Goal: Information Seeking & Learning: Understand process/instructions

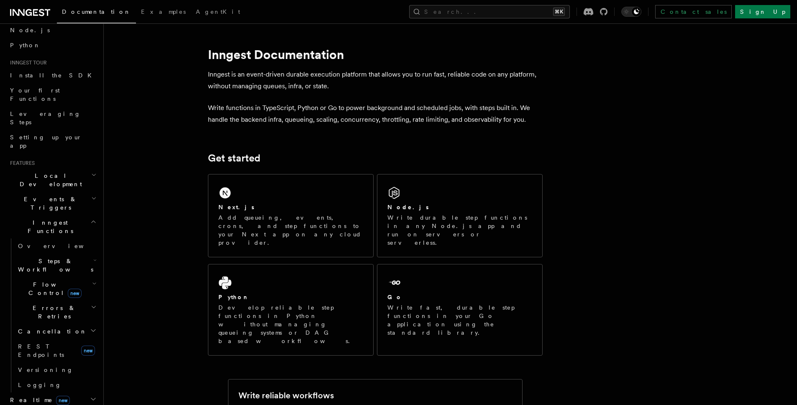
scroll to position [67, 0]
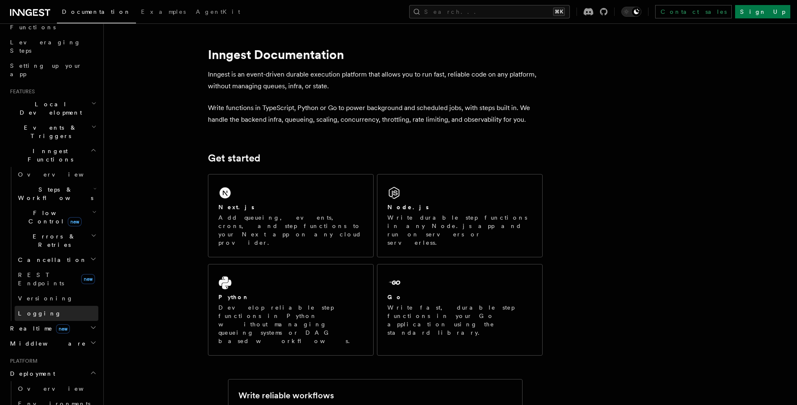
scroll to position [149, 0]
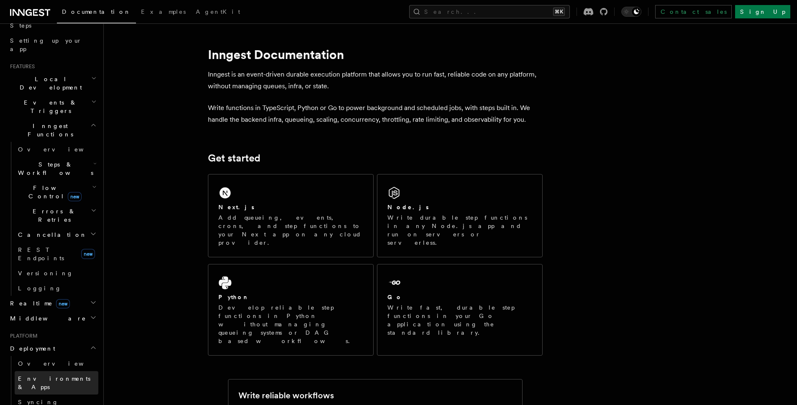
click at [63, 371] on link "Environments & Apps" at bounding box center [57, 382] width 84 height 23
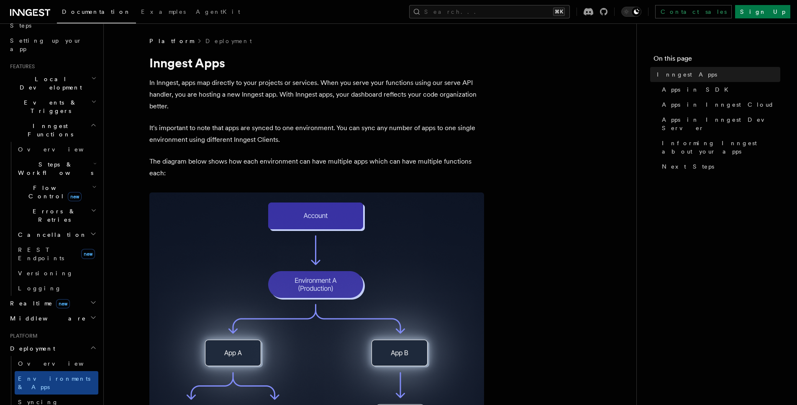
drag, startPoint x: 240, startPoint y: 97, endPoint x: 378, endPoint y: 92, distance: 138.6
click at [374, 92] on p "In Inngest, apps map directly to your projects or services. When you serve your…" at bounding box center [316, 94] width 335 height 35
click at [379, 92] on p "In Inngest, apps map directly to your projects or services. When you serve your…" at bounding box center [316, 94] width 335 height 35
drag, startPoint x: 390, startPoint y: 91, endPoint x: 422, endPoint y: 97, distance: 33.1
click at [421, 97] on p "In Inngest, apps map directly to your projects or services. When you serve your…" at bounding box center [316, 94] width 335 height 35
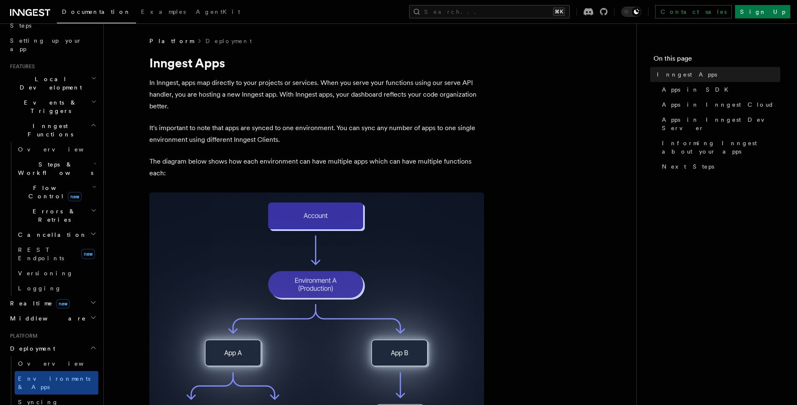
click at [422, 97] on p "In Inngest, apps map directly to your projects or services. When you serve your…" at bounding box center [316, 94] width 335 height 35
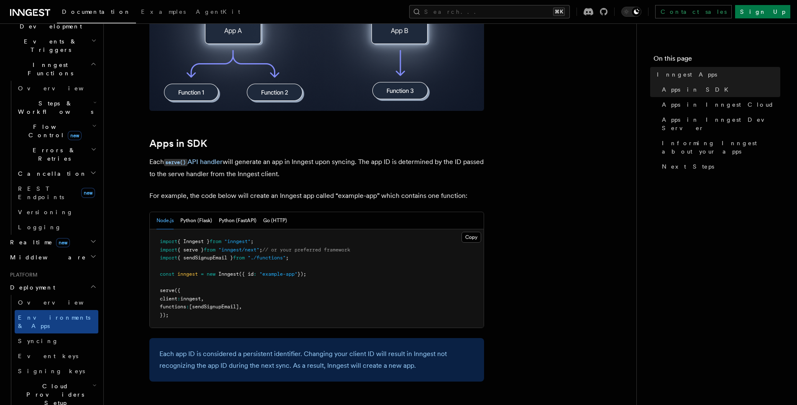
scroll to position [280, 0]
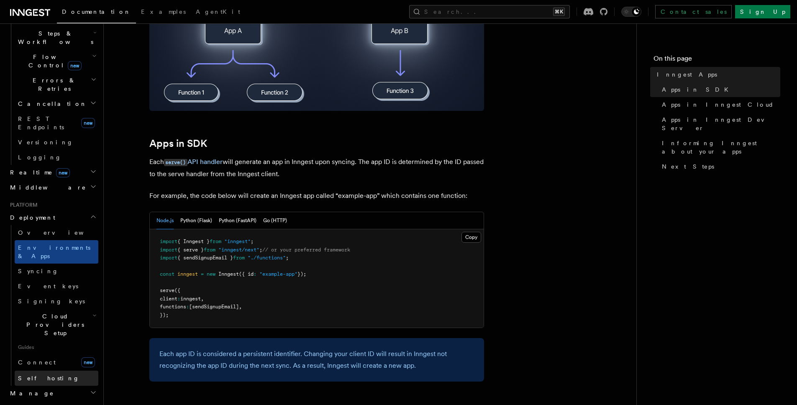
click at [46, 375] on span "Self hosting" at bounding box center [49, 378] width 62 height 7
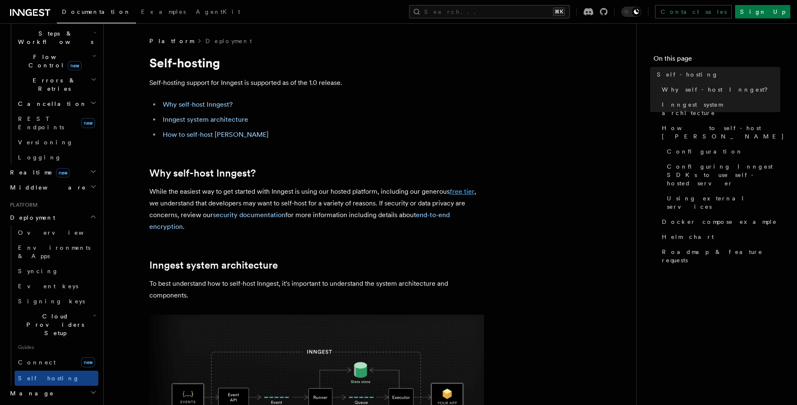
click at [468, 194] on link "free tier" at bounding box center [462, 191] width 25 height 8
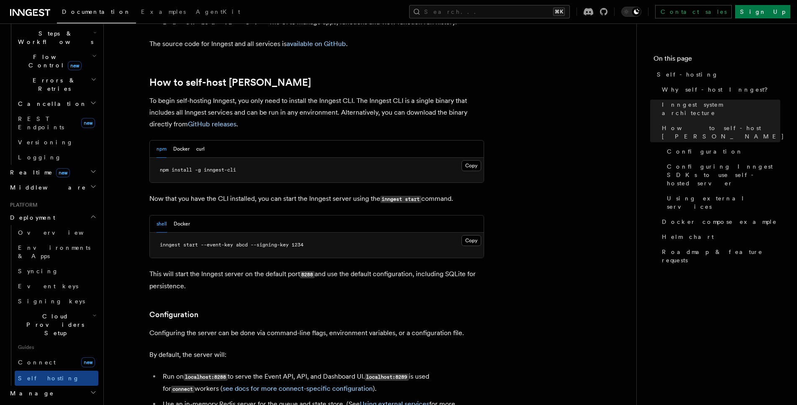
scroll to position [1189, 0]
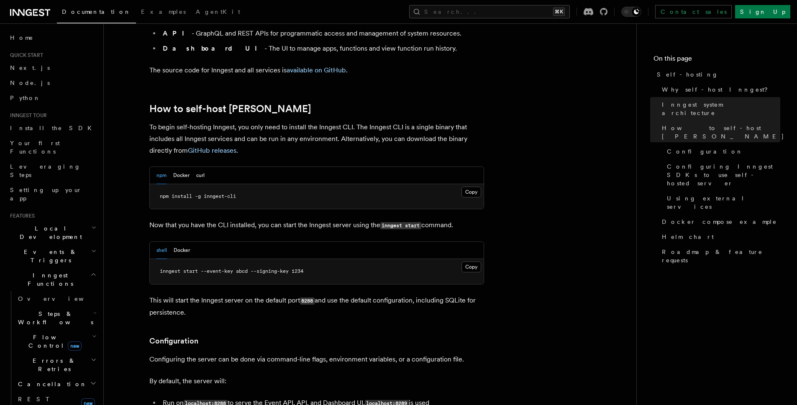
scroll to position [786, 0]
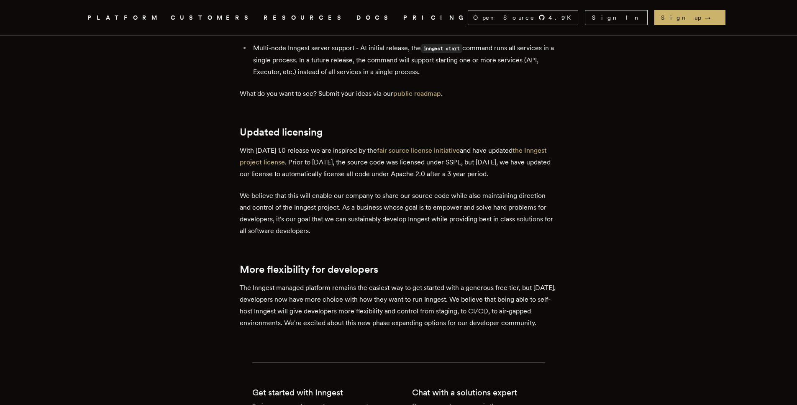
scroll to position [1685, 0]
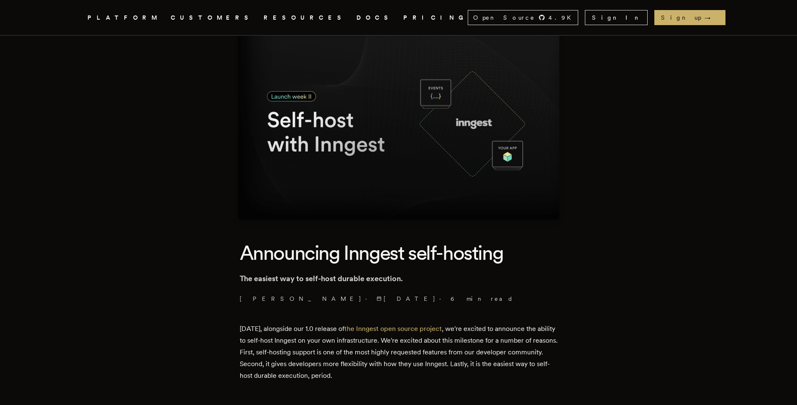
scroll to position [0, 0]
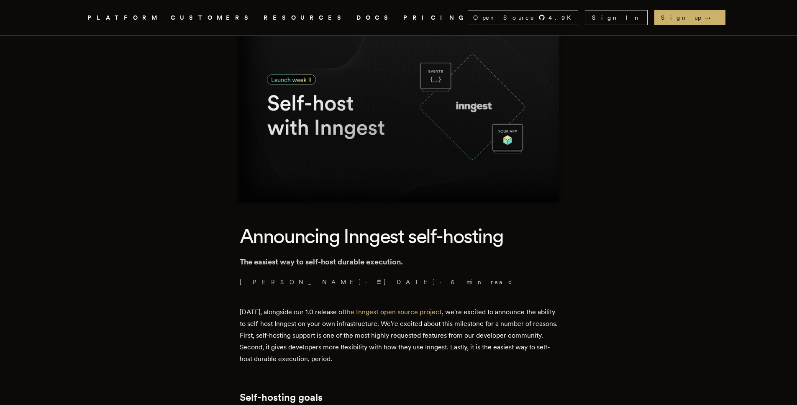
scroll to position [153, 0]
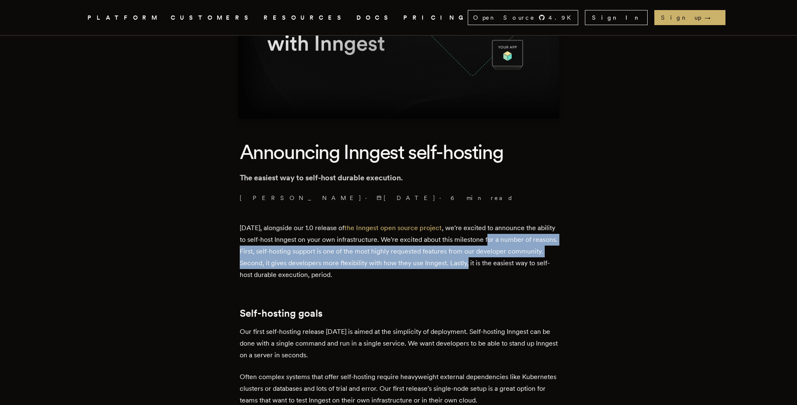
drag, startPoint x: 491, startPoint y: 236, endPoint x: 506, endPoint y: 264, distance: 32.4
click at [506, 264] on p "Today, alongside our 1.0 release of the Inngest open source project , we're exc…" at bounding box center [399, 251] width 318 height 59
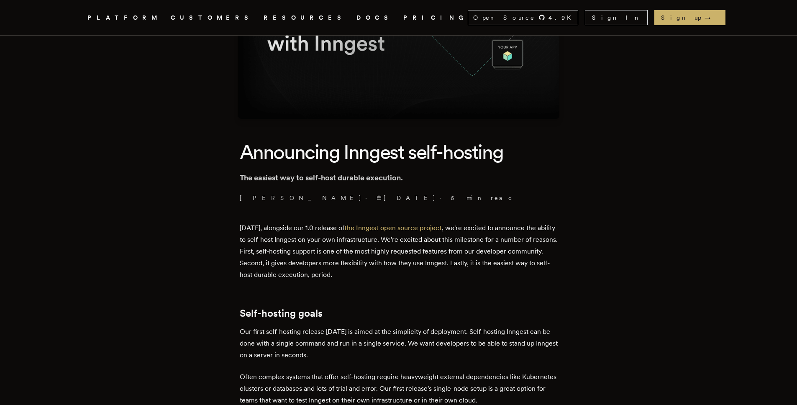
drag, startPoint x: 506, startPoint y: 264, endPoint x: 507, endPoint y: 256, distance: 8.4
click at [507, 256] on p "Today, alongside our 1.0 release of the Inngest open source project , we're exc…" at bounding box center [399, 251] width 318 height 59
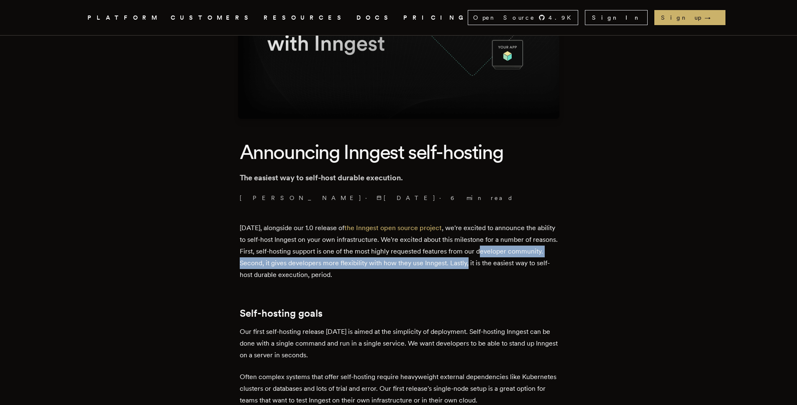
click at [507, 256] on p "Today, alongside our 1.0 release of the Inngest open source project , we're exc…" at bounding box center [399, 251] width 318 height 59
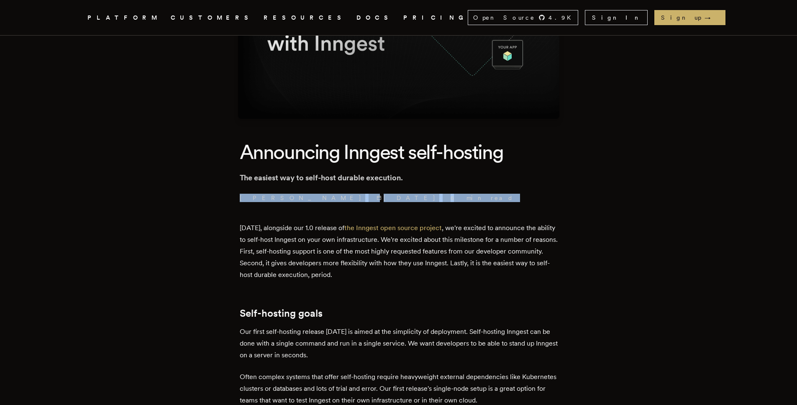
drag, startPoint x: 616, startPoint y: 210, endPoint x: 687, endPoint y: 169, distance: 81.4
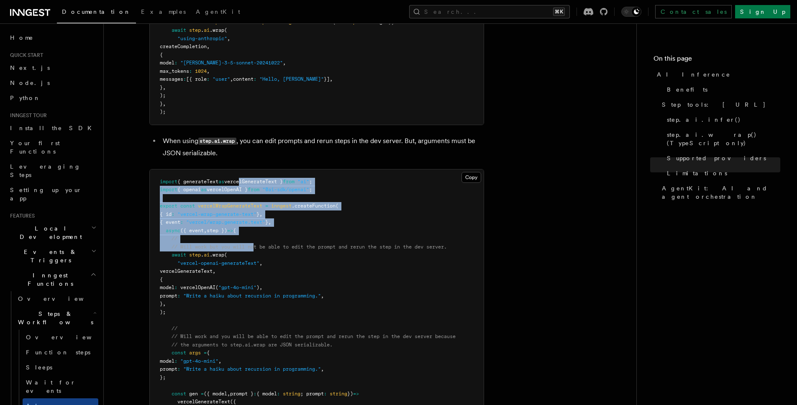
drag, startPoint x: 256, startPoint y: 206, endPoint x: 248, endPoint y: 140, distance: 66.6
click at [248, 179] on code "import { generateText as vercelGenerateText } from "ai" ; import { openai as ve…" at bounding box center [308, 320] width 296 height 283
click at [248, 179] on span "vercelGenerateText }" at bounding box center [253, 182] width 59 height 6
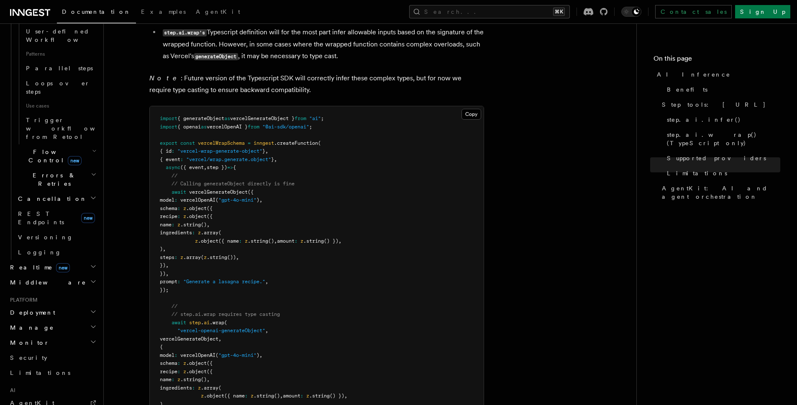
scroll to position [507, 0]
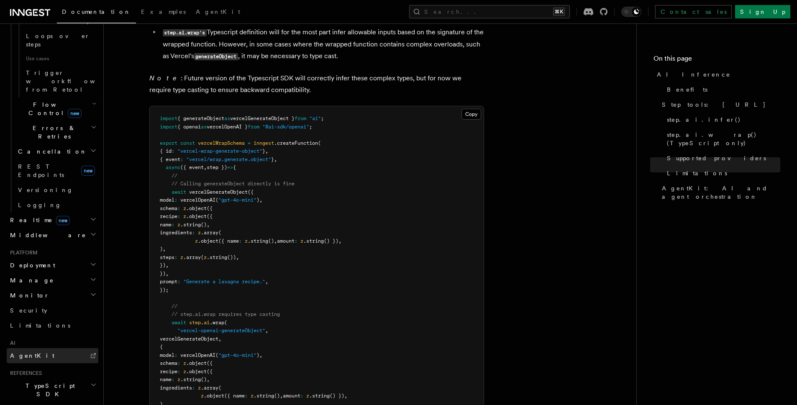
click at [39, 348] on link "AgentKit" at bounding box center [53, 355] width 92 height 15
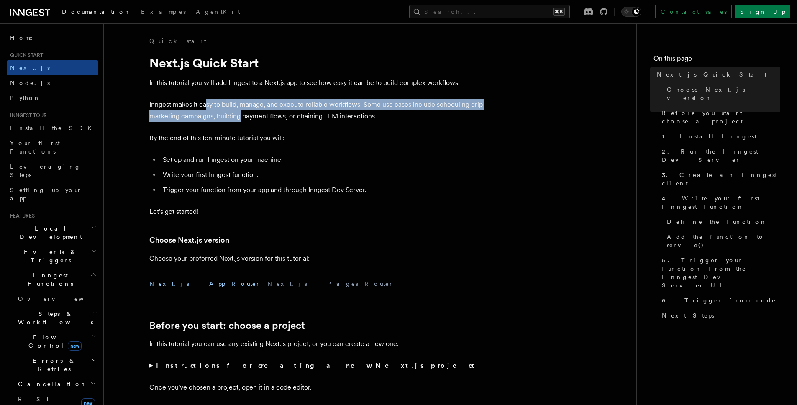
drag, startPoint x: 205, startPoint y: 107, endPoint x: 238, endPoint y: 119, distance: 35.1
click at [238, 119] on p "Inngest makes it easy to build, manage, and execute reliable workflows. Some us…" at bounding box center [316, 110] width 335 height 23
click at [238, 120] on p "Inngest makes it easy to build, manage, and execute reliable workflows. Some us…" at bounding box center [316, 110] width 335 height 23
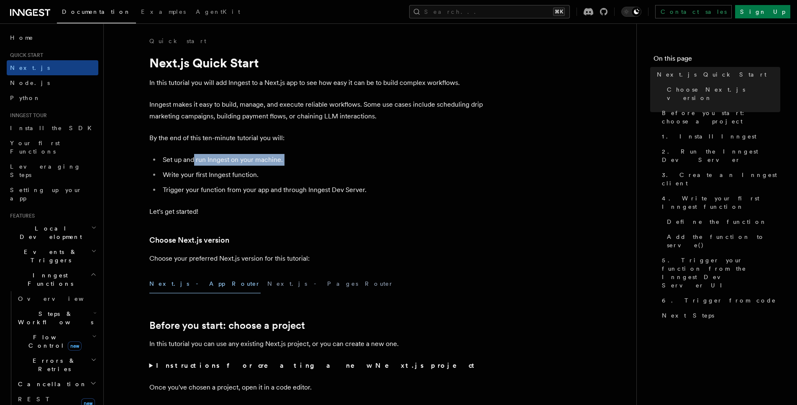
drag, startPoint x: 192, startPoint y: 161, endPoint x: 308, endPoint y: 167, distance: 115.2
click at [308, 167] on ul "Set up and run Inngest on your machine. Write your first Inngest function. Trig…" at bounding box center [316, 175] width 335 height 42
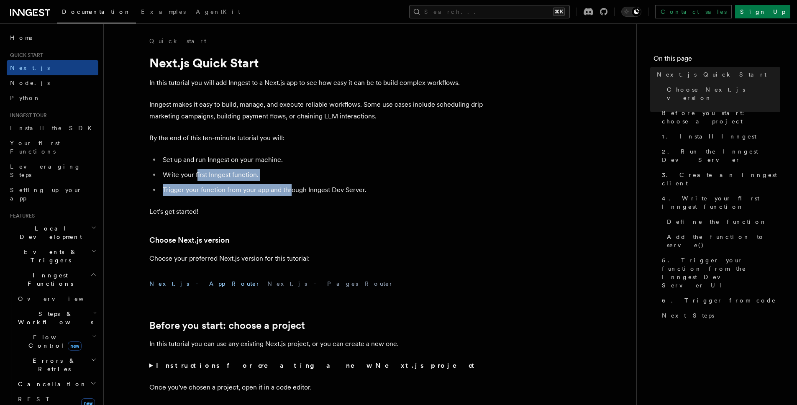
drag, startPoint x: 196, startPoint y: 175, endPoint x: 297, endPoint y: 185, distance: 100.9
click at [297, 185] on ul "Set up and run Inngest on your machine. Write your first Inngest function. Trig…" at bounding box center [316, 175] width 335 height 42
click at [297, 185] on li "Trigger your function from your app and through Inngest Dev Server." at bounding box center [322, 190] width 324 height 12
click at [314, 166] on ul "Set up and run Inngest on your machine. Write your first Inngest function. Trig…" at bounding box center [316, 175] width 335 height 42
drag, startPoint x: 200, startPoint y: 197, endPoint x: 203, endPoint y: 215, distance: 18.2
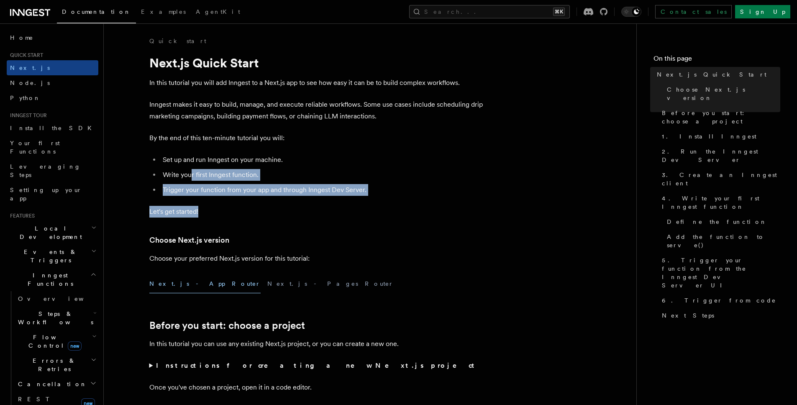
click at [203, 216] on p "Let's get started!" at bounding box center [316, 212] width 335 height 12
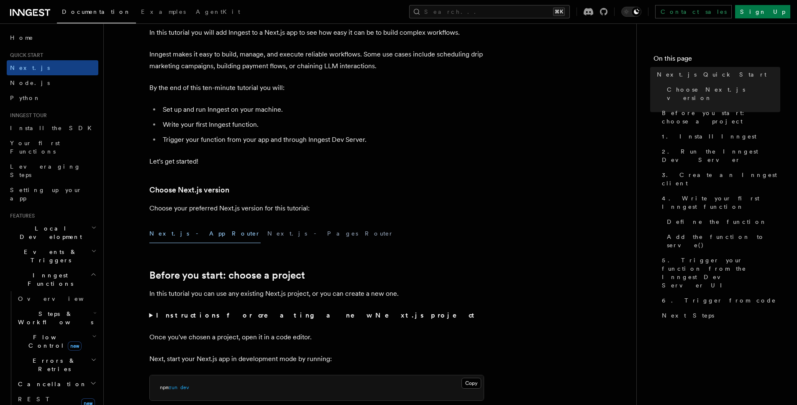
scroll to position [60, 0]
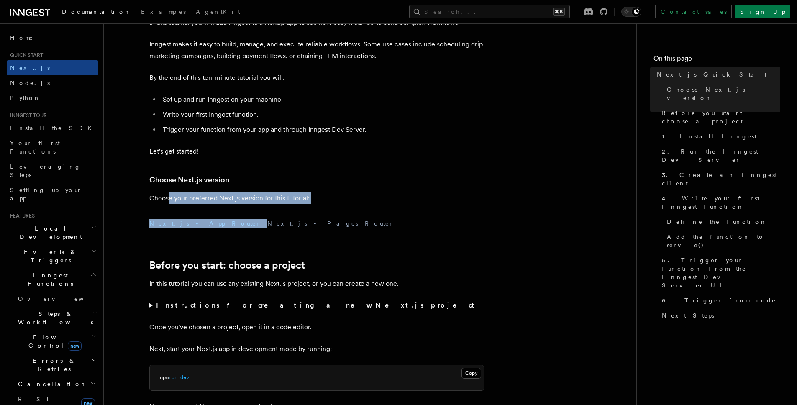
drag, startPoint x: 172, startPoint y: 199, endPoint x: 351, endPoint y: 209, distance: 179.4
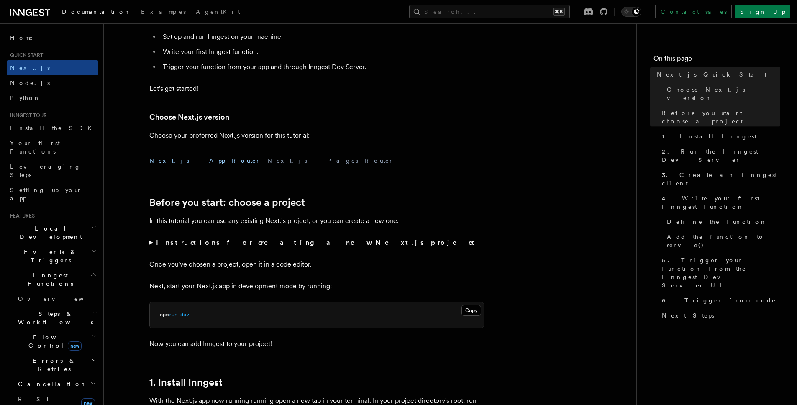
scroll to position [131, 0]
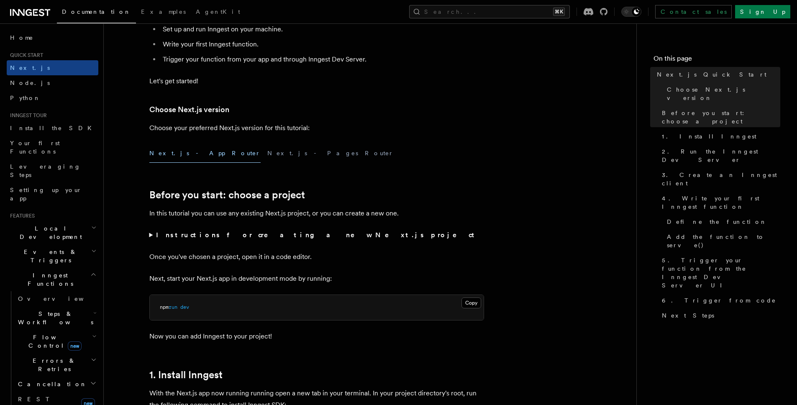
drag, startPoint x: 234, startPoint y: 258, endPoint x: 347, endPoint y: 256, distance: 113.0
click at [347, 256] on p "Once you've chosen a project, open it in a code editor." at bounding box center [316, 257] width 335 height 12
drag, startPoint x: 270, startPoint y: 266, endPoint x: 342, endPoint y: 277, distance: 72.8
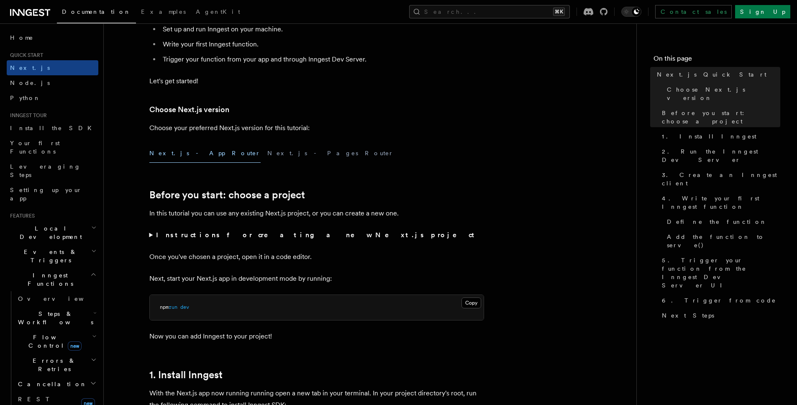
drag, startPoint x: 342, startPoint y: 277, endPoint x: 347, endPoint y: 254, distance: 24.0
click at [342, 277] on p "Next, start your Next.js app in development mode by running:" at bounding box center [316, 279] width 335 height 12
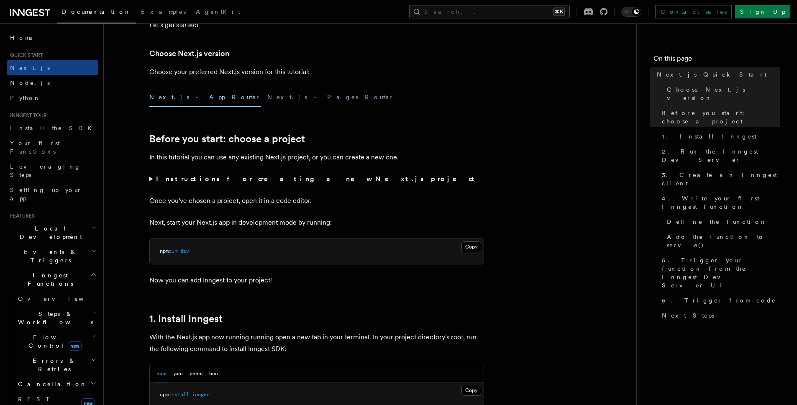
scroll to position [257, 0]
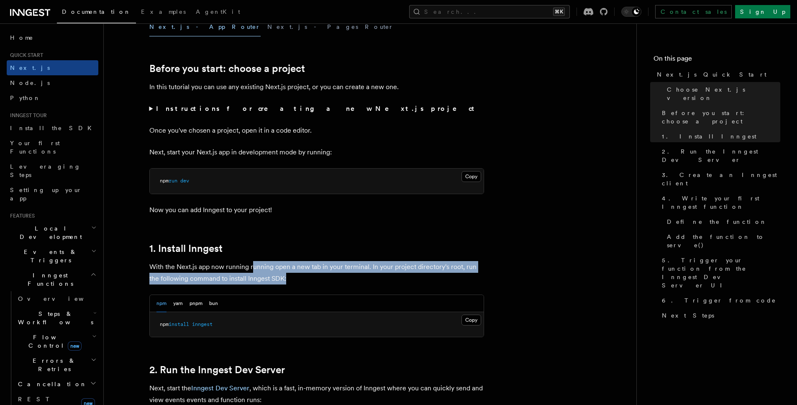
drag, startPoint x: 255, startPoint y: 271, endPoint x: 379, endPoint y: 272, distance: 123.9
click at [379, 272] on p "With the Next.js app now running running open a new tab in your terminal. In yo…" at bounding box center [316, 272] width 335 height 23
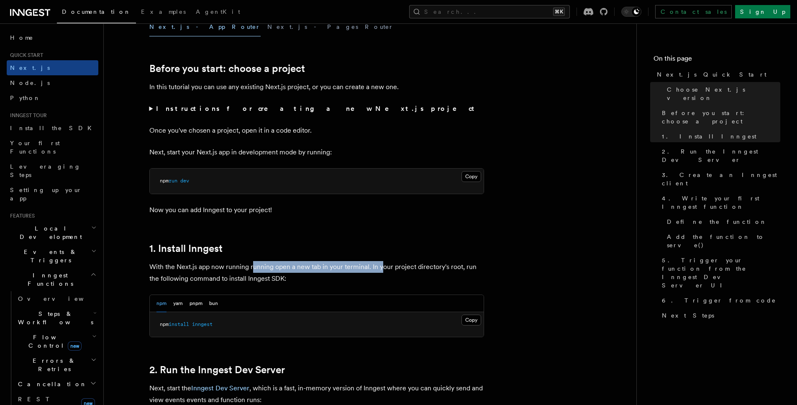
drag, startPoint x: 380, startPoint y: 272, endPoint x: 365, endPoint y: 251, distance: 26.0
click at [380, 272] on p "With the Next.js app now running running open a new tab in your terminal. In yo…" at bounding box center [316, 272] width 335 height 23
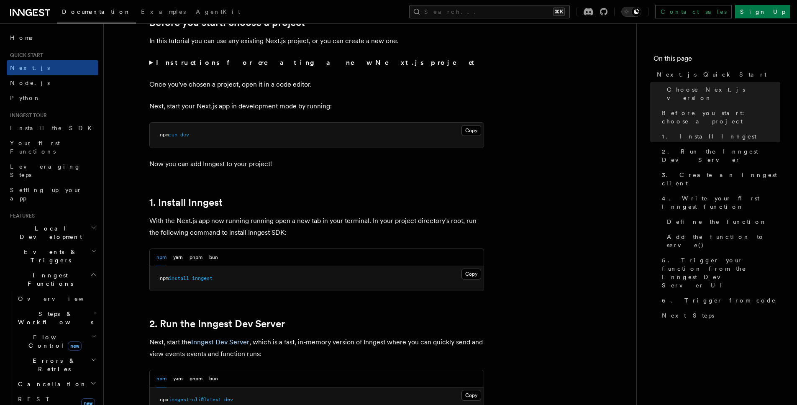
scroll to position [315, 0]
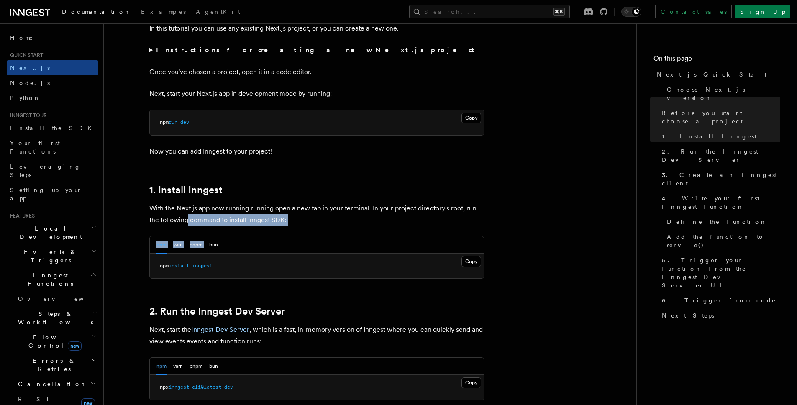
drag, startPoint x: 190, startPoint y: 216, endPoint x: 293, endPoint y: 229, distance: 104.1
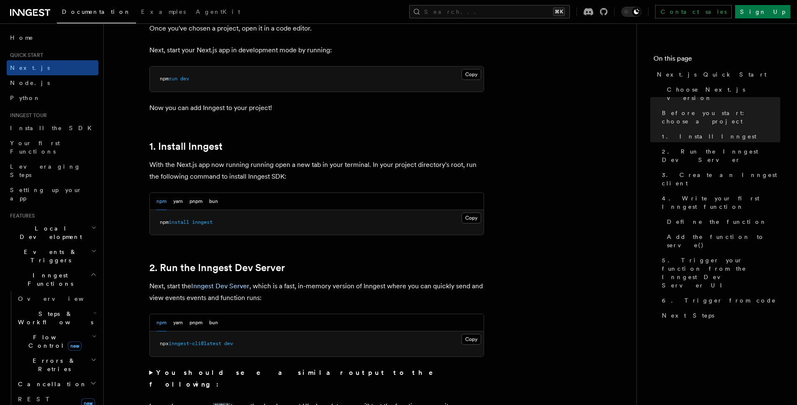
scroll to position [481, 0]
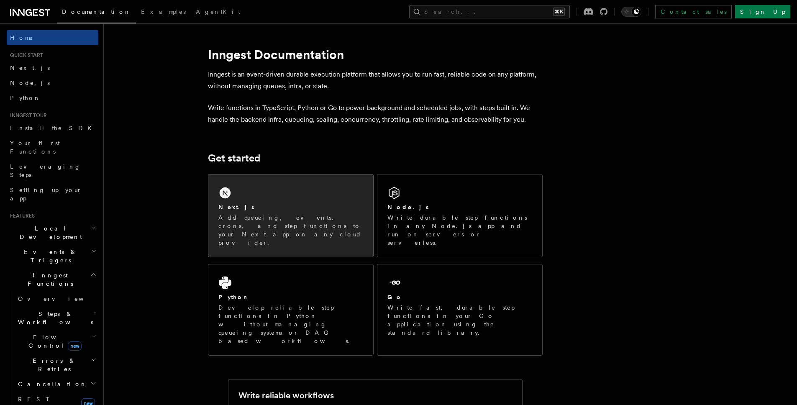
click at [264, 223] on p "Add queueing, events, crons, and step functions to your Next app on any cloud p…" at bounding box center [290, 229] width 145 height 33
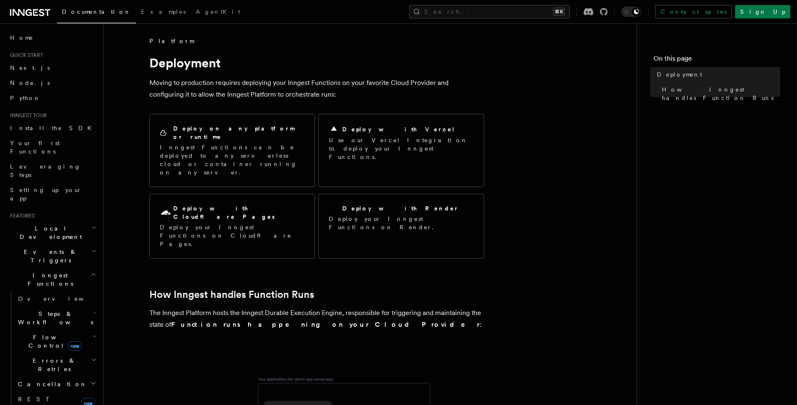
click at [410, 231] on article "Platform Deployment Moving to production requires deploying your Inngest Functi…" at bounding box center [370, 398] width 506 height 723
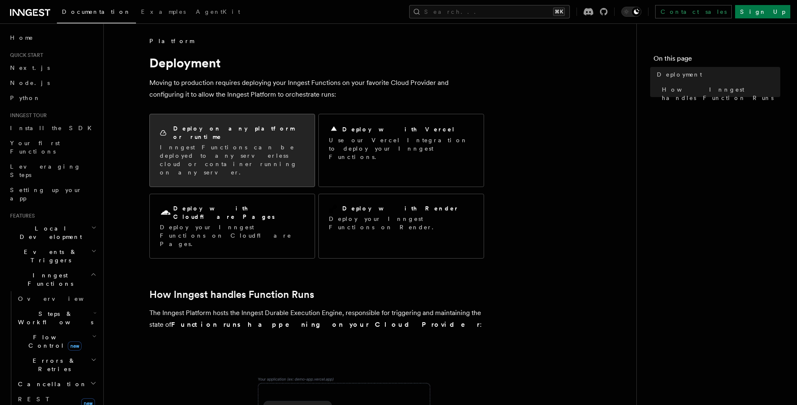
click at [249, 151] on div "Deploy on any platform or runtime Inngest Functions can be deployed to any serv…" at bounding box center [232, 150] width 165 height 72
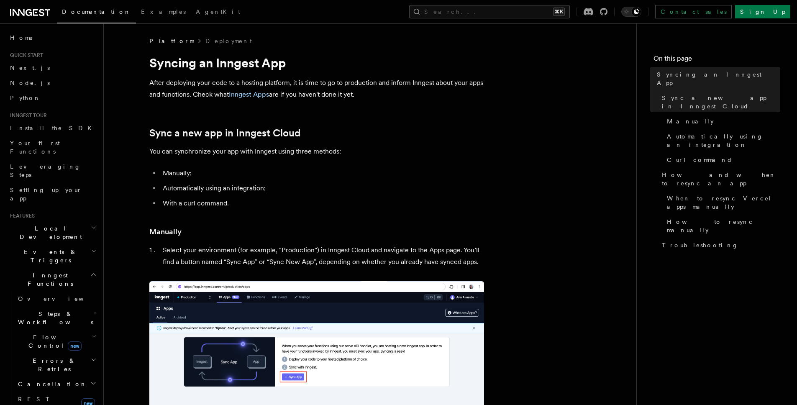
drag, startPoint x: 326, startPoint y: 85, endPoint x: 438, endPoint y: 93, distance: 112.0
click at [438, 93] on p "After deploying your code to a hosting platform, it is time to go to production…" at bounding box center [316, 88] width 335 height 23
drag, startPoint x: 330, startPoint y: 94, endPoint x: 366, endPoint y: 101, distance: 36.3
